Goal: Task Accomplishment & Management: Use online tool/utility

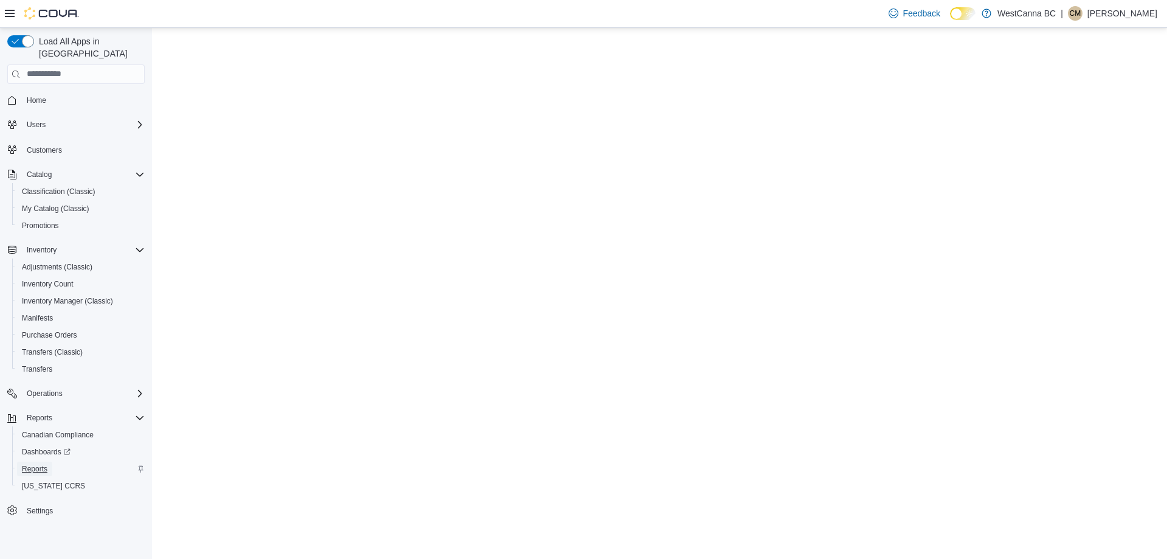
click at [22, 464] on span "Reports" at bounding box center [35, 469] width 26 height 10
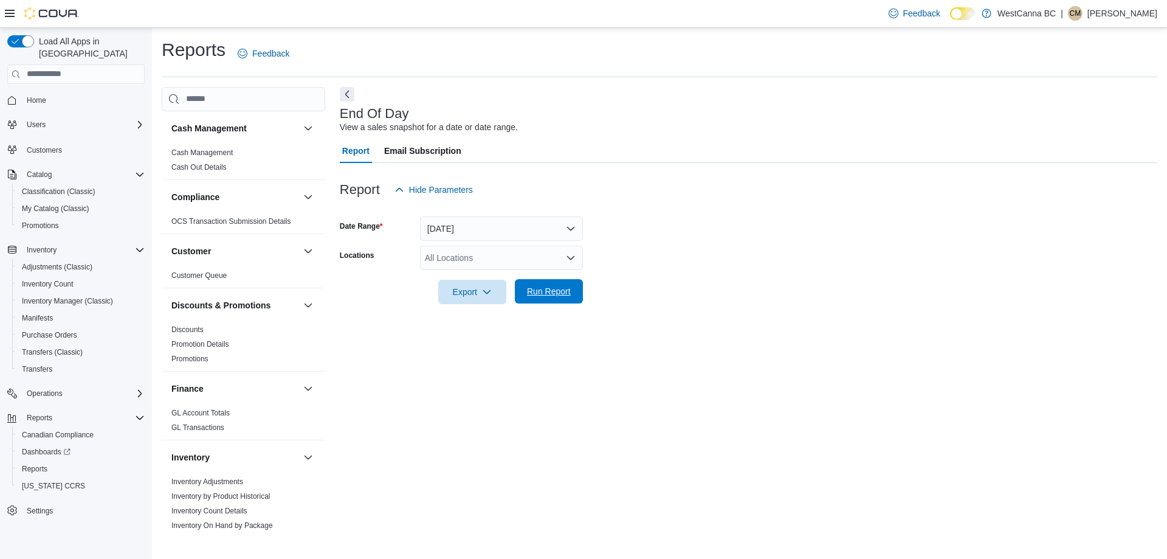
click at [531, 282] on span "Run Report" at bounding box center [548, 291] width 53 height 24
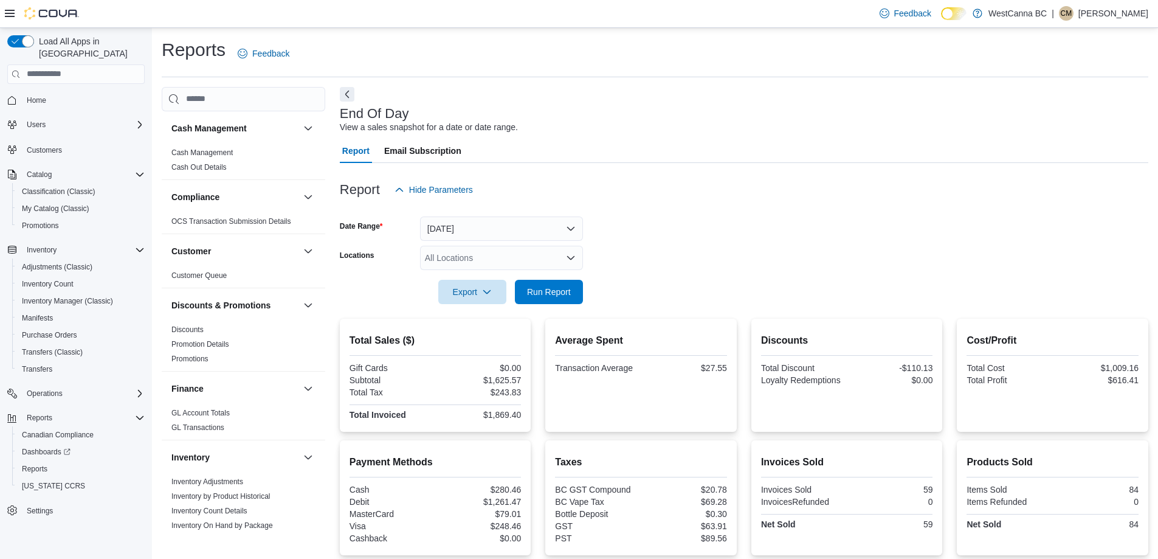
click at [435, 261] on div "All Locations" at bounding box center [501, 258] width 163 height 24
click at [457, 292] on span "WestCanna - Broadway" at bounding box center [516, 296] width 140 height 12
click at [708, 238] on form "Date Range Today Locations WestCanna - Broadway Combo box. Selected. WestCanna …" at bounding box center [744, 253] width 808 height 102
click at [563, 286] on span "Run Report" at bounding box center [549, 291] width 44 height 12
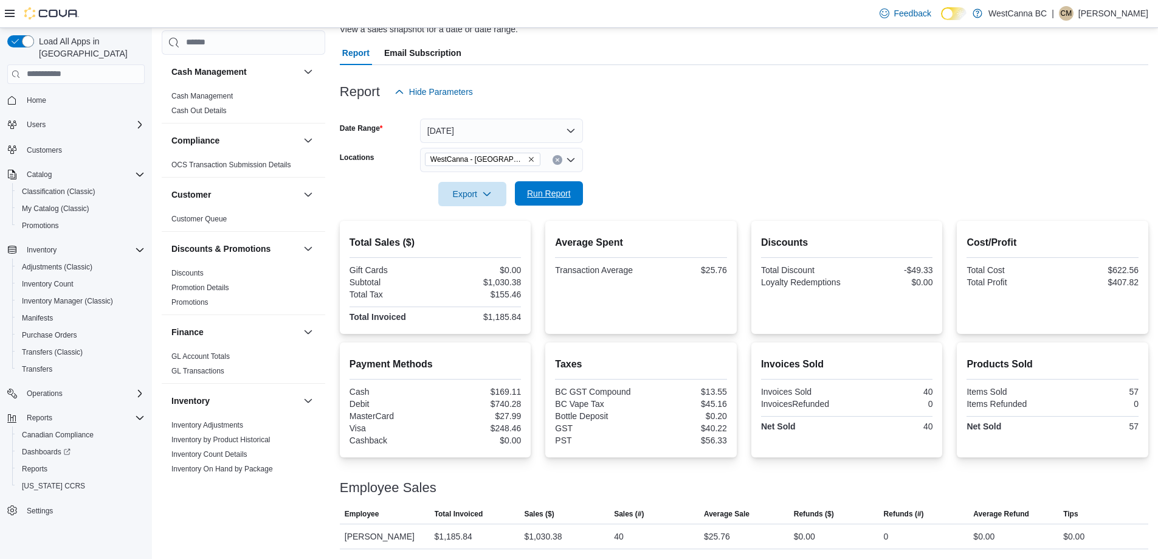
click at [545, 188] on span "Run Report" at bounding box center [549, 193] width 44 height 12
